Goal: Information Seeking & Learning: Find contact information

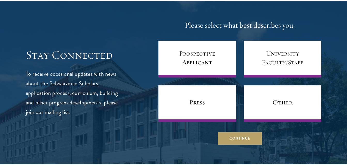
scroll to position [294, 0]
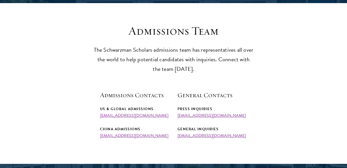
scroll to position [136, 0]
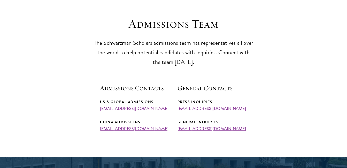
drag, startPoint x: 117, startPoint y: 109, endPoint x: 87, endPoint y: 104, distance: 30.1
click at [87, 104] on section "Admissions Team The Schwarzman Scholars admissions team has representatives all…" at bounding box center [173, 74] width 347 height 114
drag, startPoint x: 99, startPoint y: 109, endPoint x: 169, endPoint y: 112, distance: 69.9
click at [163, 108] on section "Admissions Team The Schwarzman Scholars admissions team has representatives all…" at bounding box center [173, 74] width 347 height 114
copy link "admissions@schwarzmanscholars.org"
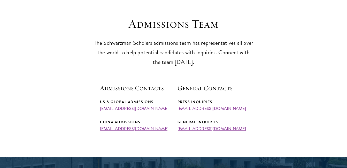
copy link "admissions@schwarzmanscholars.org"
click at [160, 123] on div "China Admissions" at bounding box center [135, 122] width 70 height 6
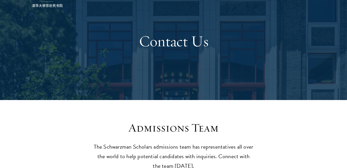
scroll to position [0, 0]
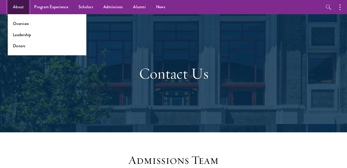
click at [19, 6] on link "About" at bounding box center [18, 7] width 21 height 14
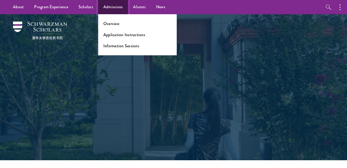
click at [110, 7] on link "Admissions" at bounding box center [113, 7] width 30 height 14
